Goal: Task Accomplishment & Management: Manage account settings

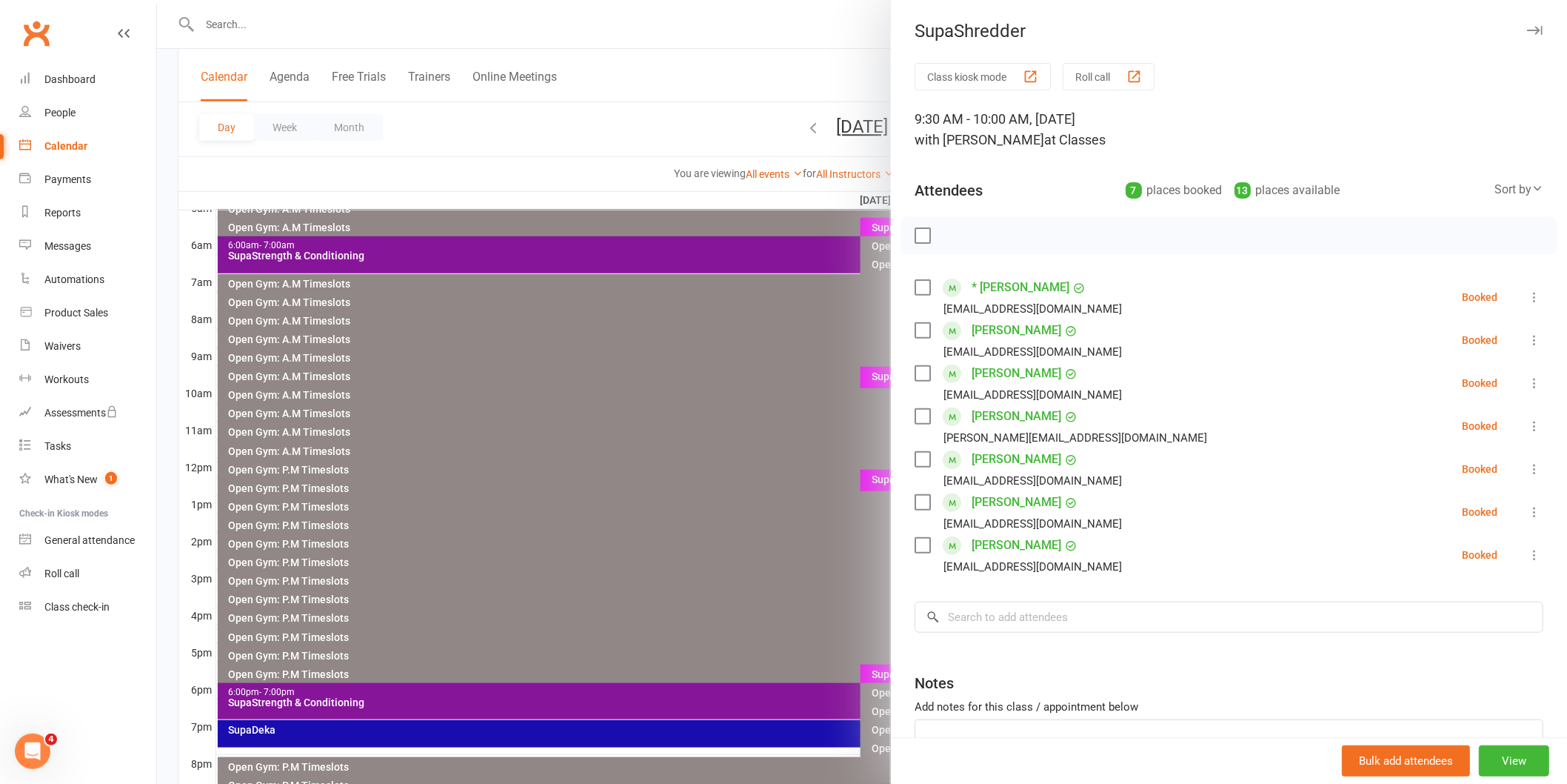
scroll to position [287, 0]
click at [916, 290] on label at bounding box center [922, 287] width 15 height 15
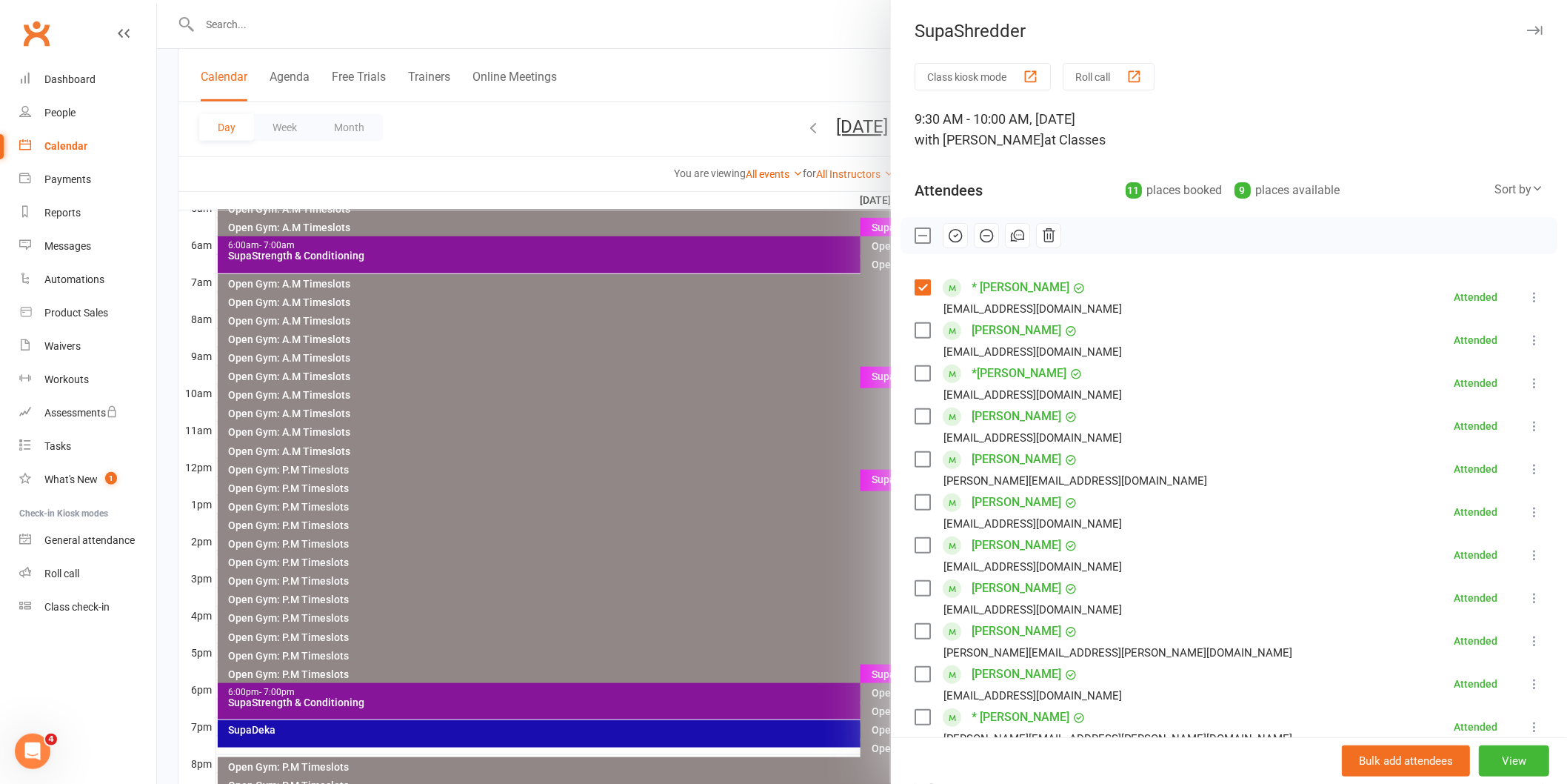
click at [916, 330] on label at bounding box center [922, 330] width 15 height 15
click at [990, 359] on div "[EMAIL_ADDRESS][DOMAIN_NAME]" at bounding box center [1033, 351] width 179 height 19
click at [954, 233] on icon "button" at bounding box center [955, 235] width 16 height 16
click at [956, 234] on icon "button" at bounding box center [957, 235] width 2 height 2
click at [915, 233] on label at bounding box center [922, 235] width 15 height 15
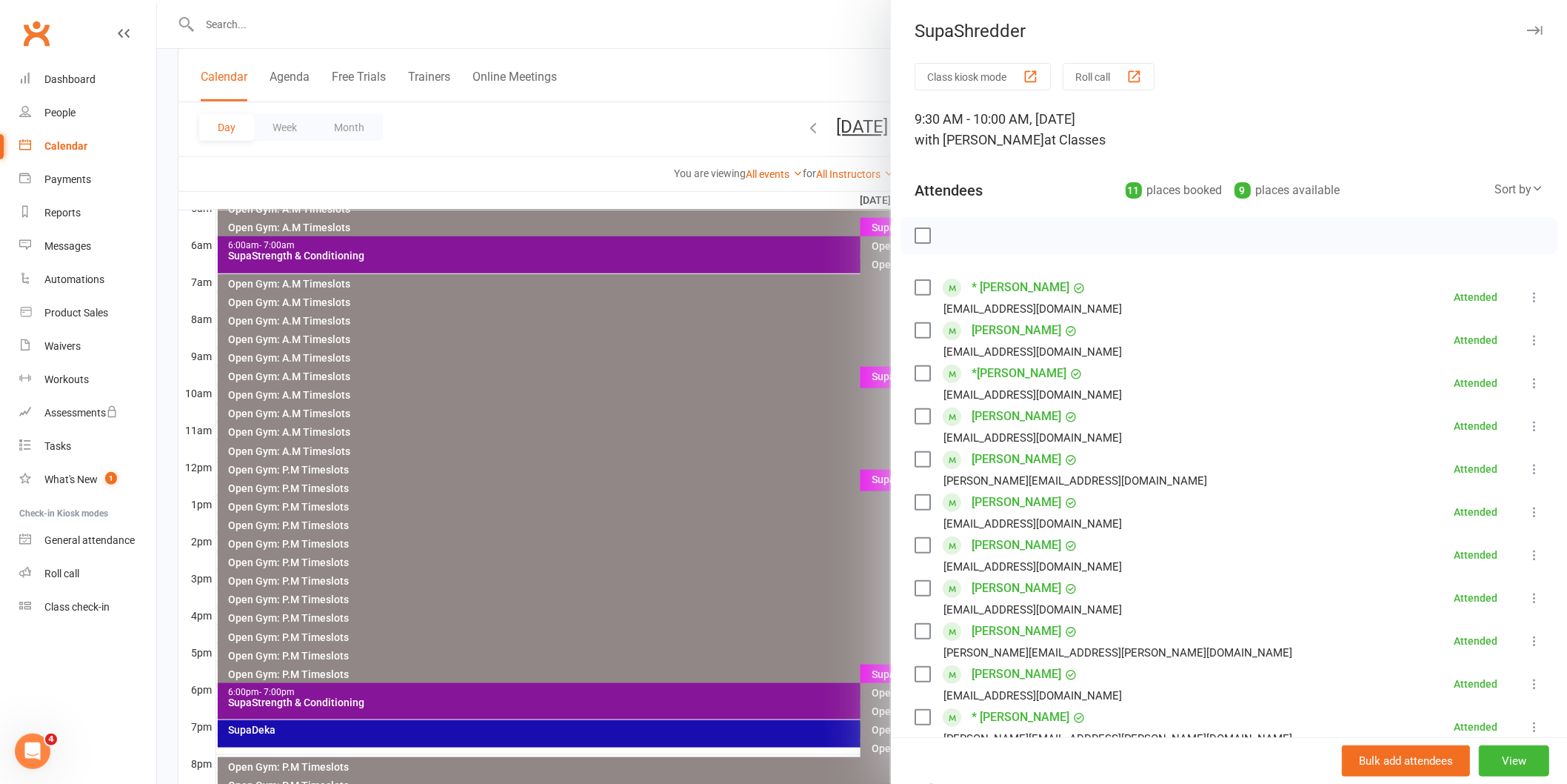
click at [915, 233] on label at bounding box center [922, 235] width 15 height 15
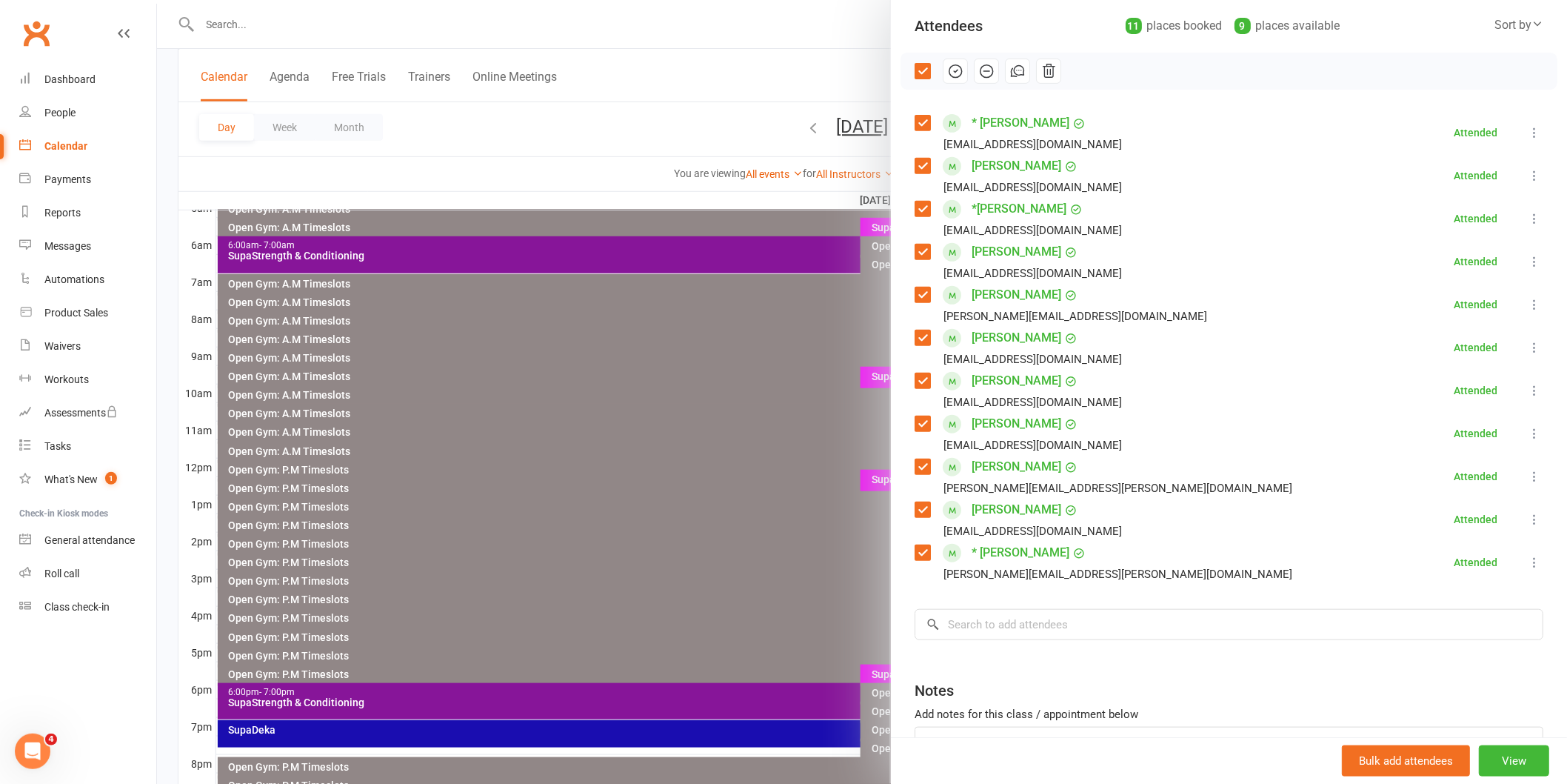
scroll to position [82, 0]
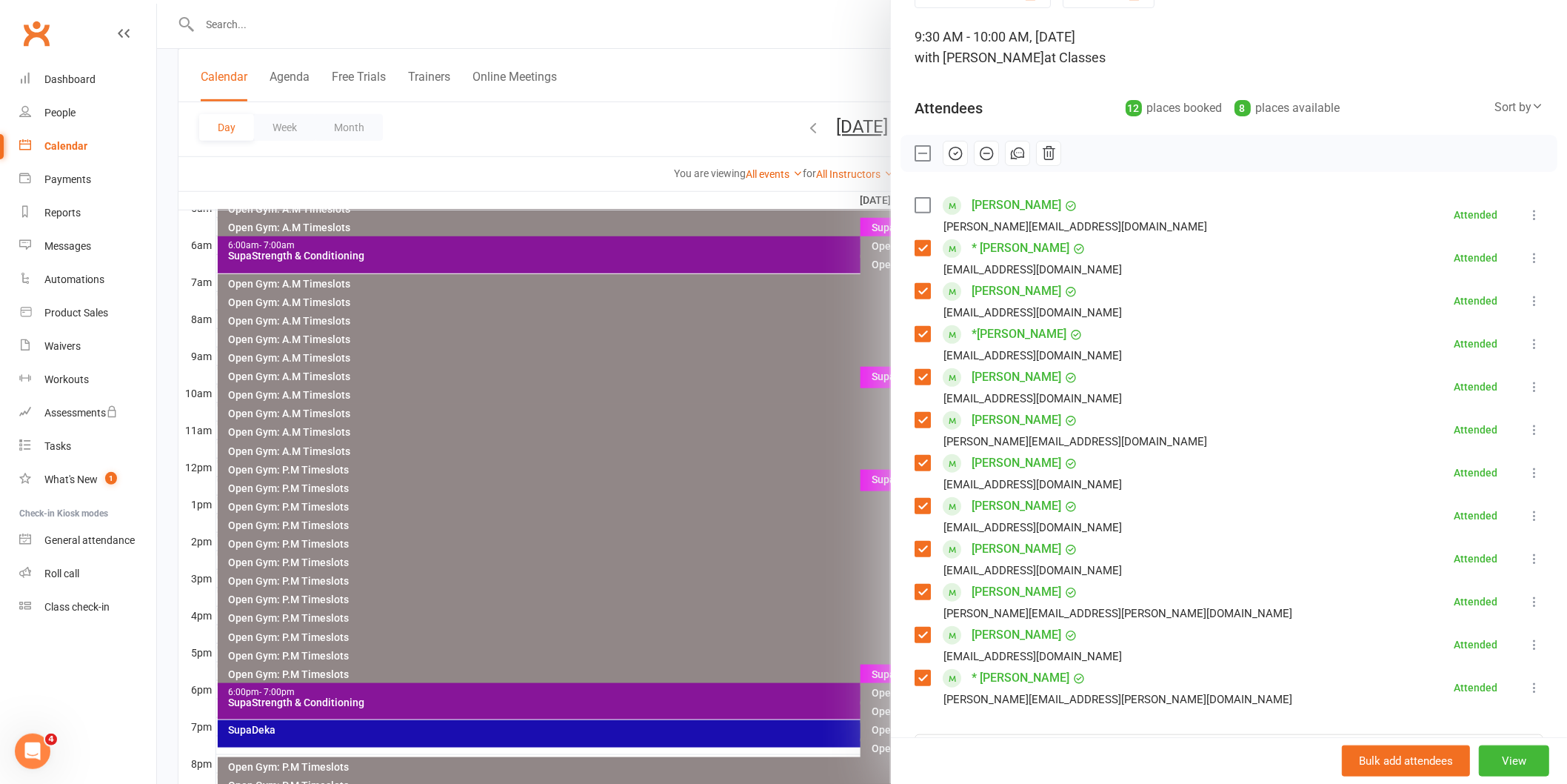
click at [921, 200] on label at bounding box center [922, 205] width 15 height 15
click at [949, 158] on icon "button" at bounding box center [955, 153] width 16 height 16
click at [947, 156] on icon "button" at bounding box center [955, 153] width 16 height 16
click at [743, 464] on div at bounding box center [862, 392] width 1410 height 784
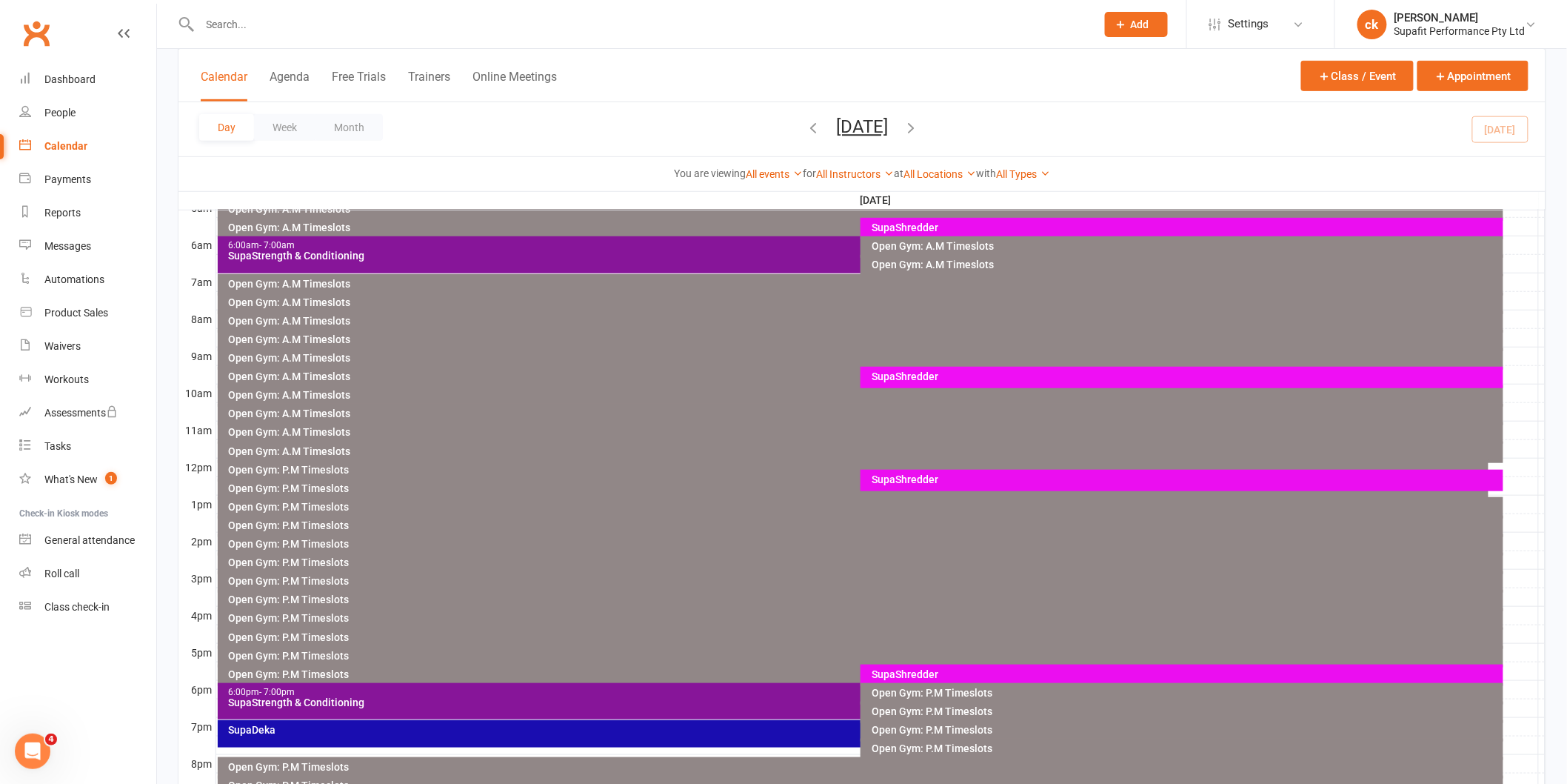
click at [981, 376] on div "SupaShredder" at bounding box center [1186, 376] width 630 height 10
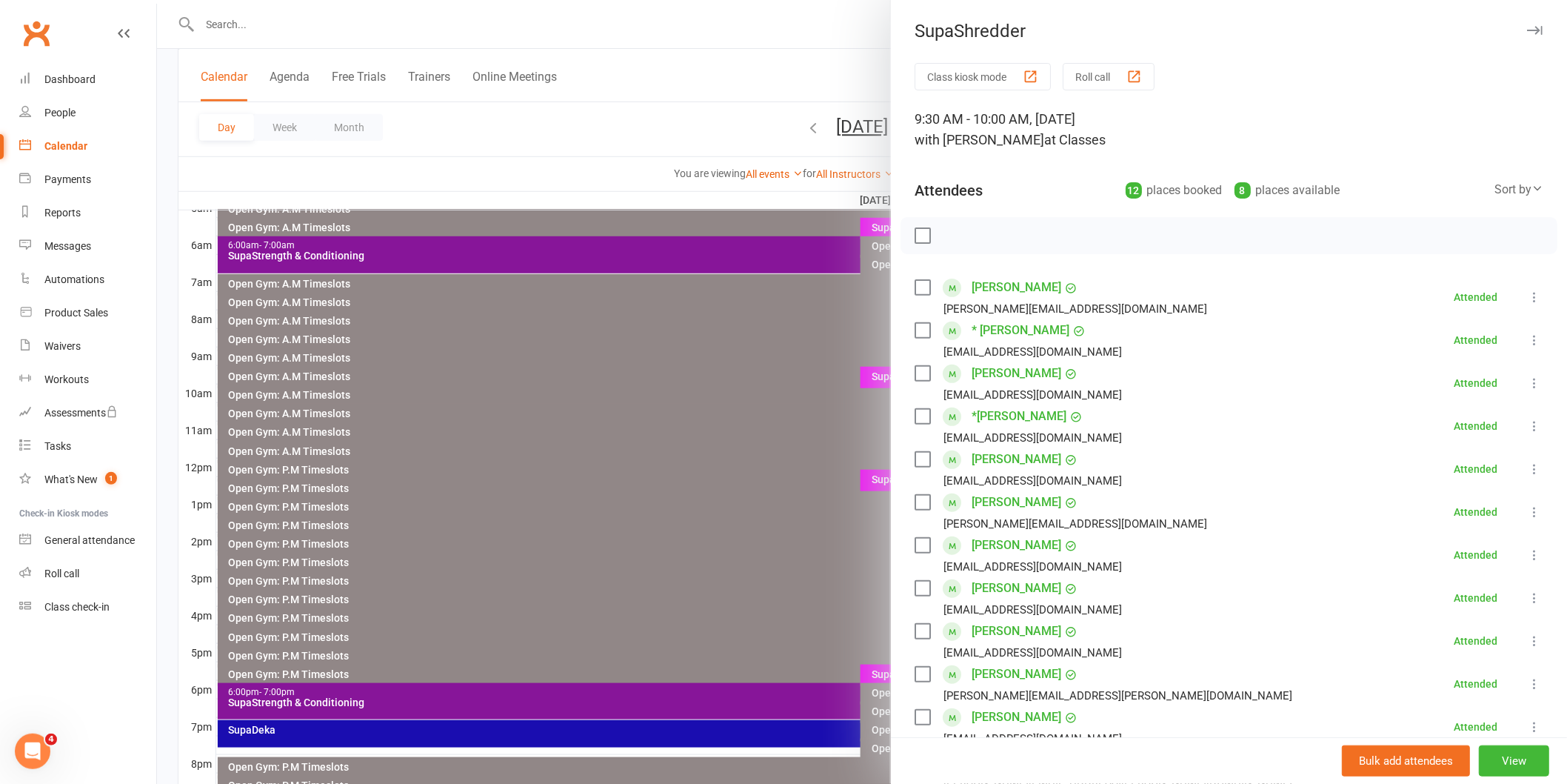
scroll to position [164, 0]
